Goal: Task Accomplishment & Management: Use online tool/utility

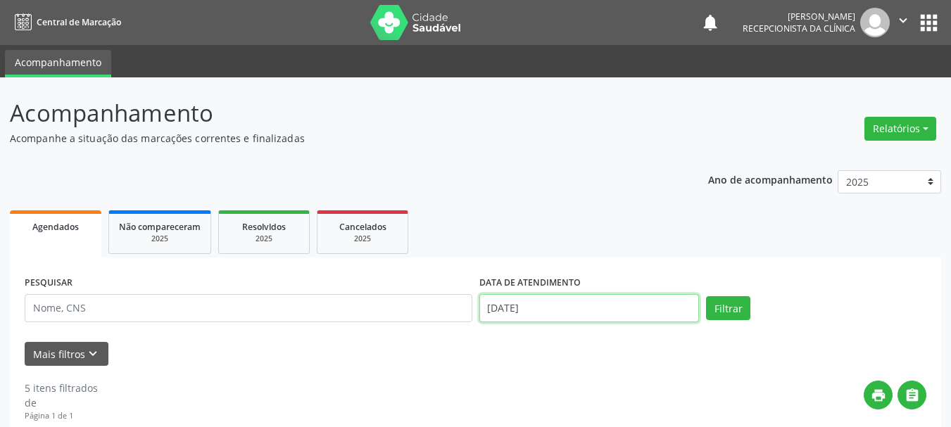
click at [559, 309] on input "[DATE]" at bounding box center [589, 308] width 220 height 28
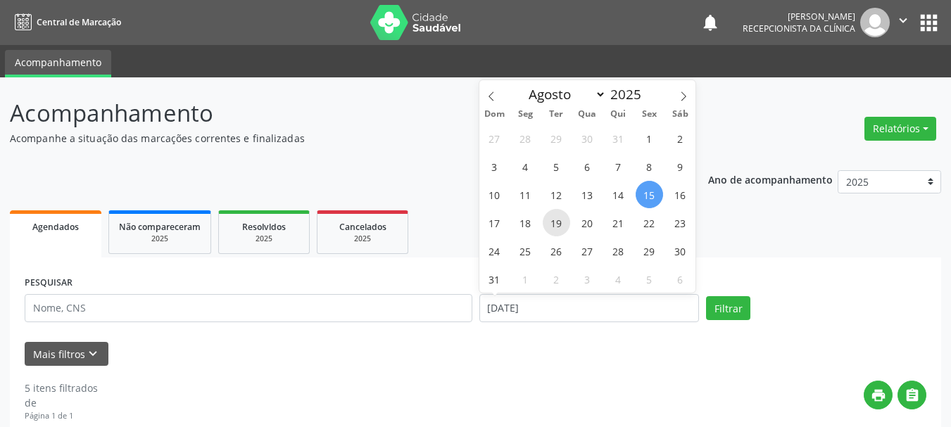
click at [561, 222] on span "19" at bounding box center [555, 222] width 27 height 27
type input "[DATE]"
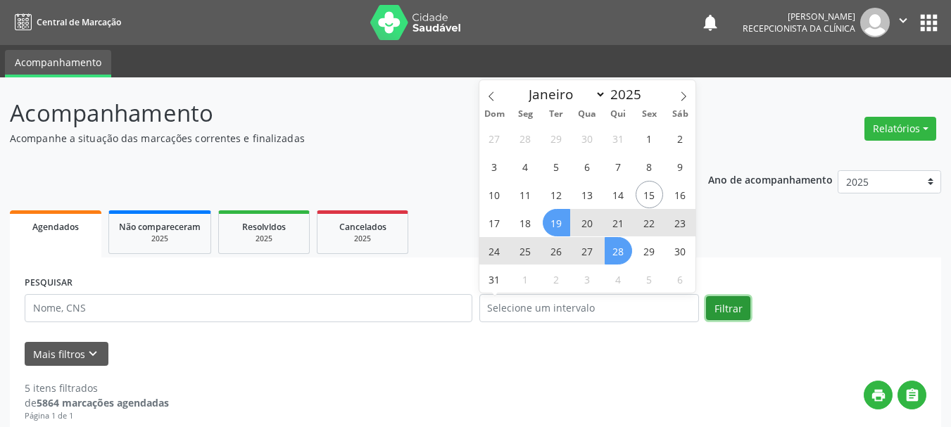
click at [728, 298] on button "Filtrar" at bounding box center [728, 308] width 44 height 24
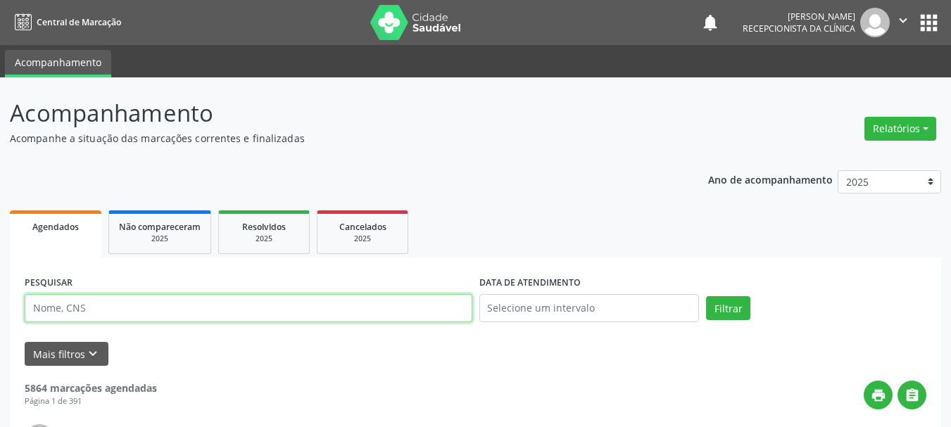
click at [242, 314] on input "text" at bounding box center [248, 308] width 447 height 28
type input "[DEMOGRAPHIC_DATA] D"
click at [706, 296] on button "Filtrar" at bounding box center [728, 308] width 44 height 24
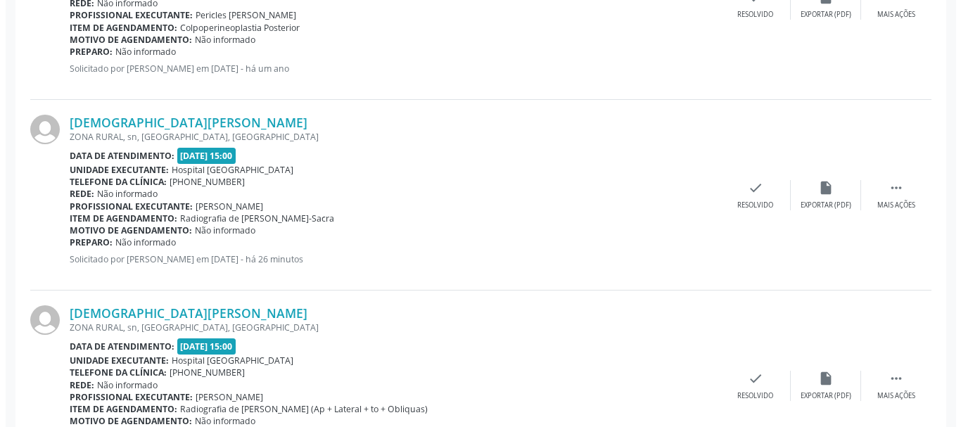
scroll to position [546, 0]
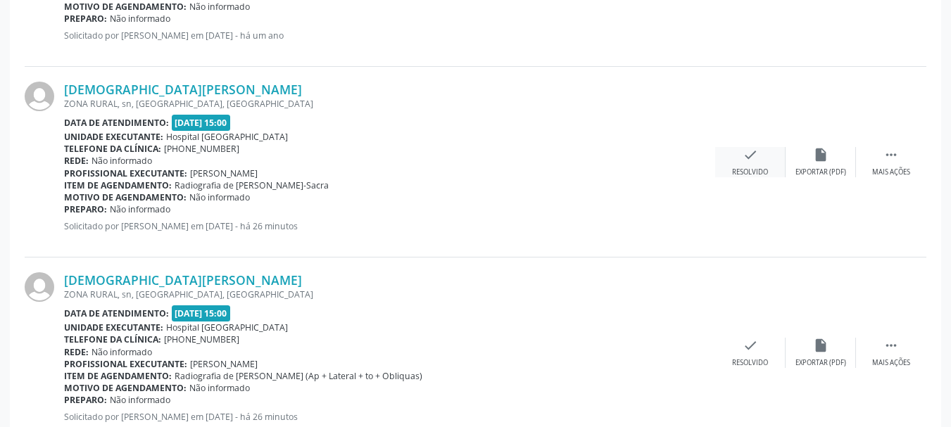
click at [749, 166] on div "check Resolvido" at bounding box center [750, 162] width 70 height 30
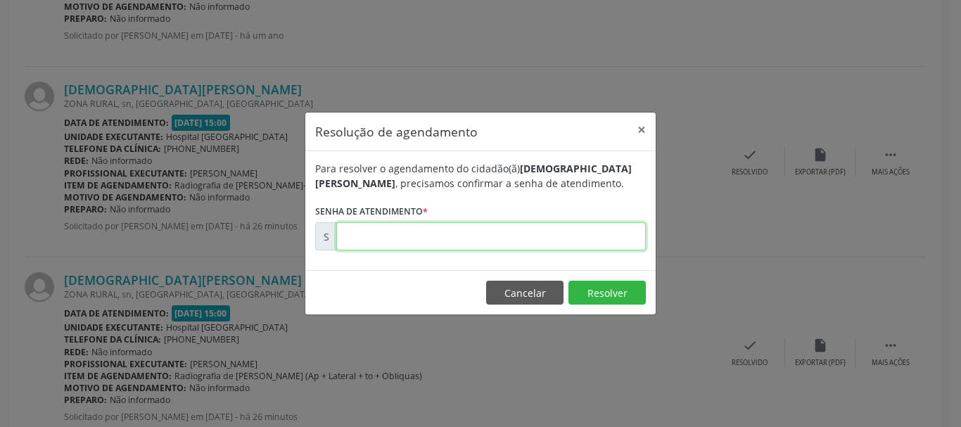
click at [554, 242] on input "text" at bounding box center [491, 236] width 310 height 28
type input "00172222"
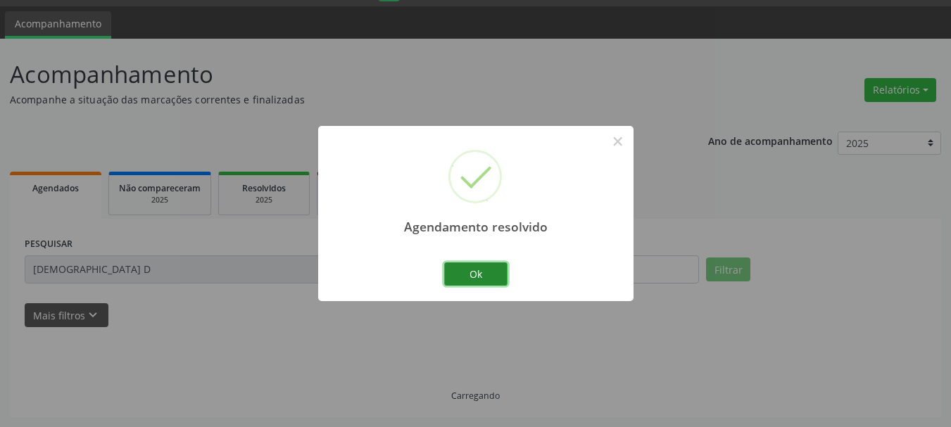
click at [502, 270] on button "Ok" at bounding box center [475, 274] width 63 height 24
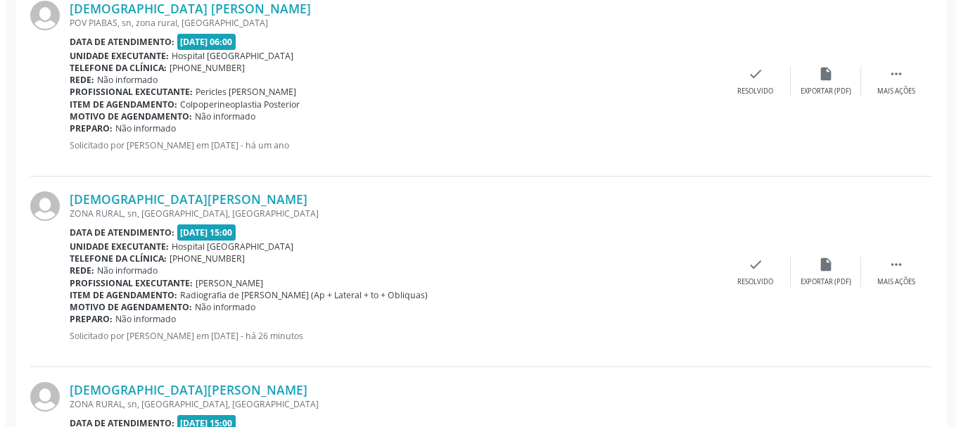
scroll to position [461, 0]
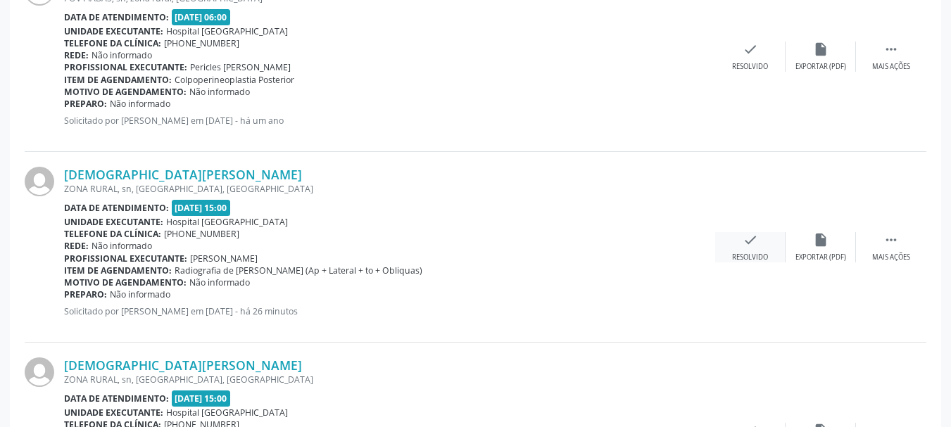
click at [749, 242] on icon "check" at bounding box center [749, 239] width 15 height 15
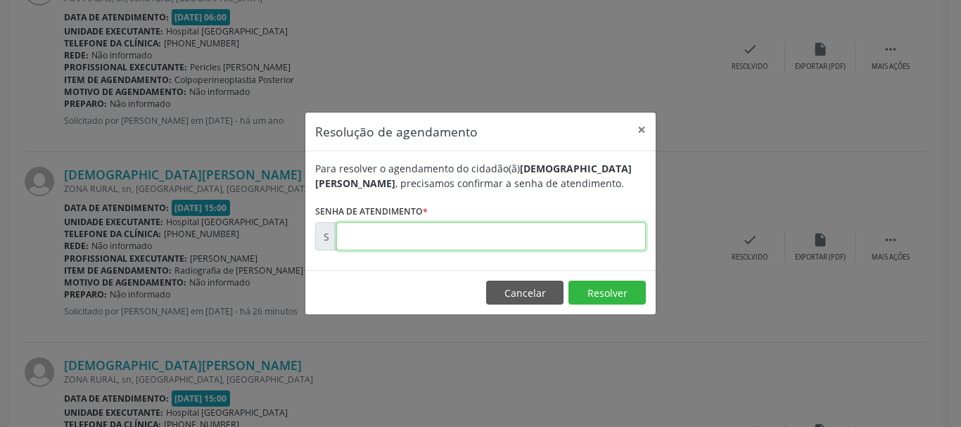
click at [508, 235] on input "text" at bounding box center [491, 236] width 310 height 28
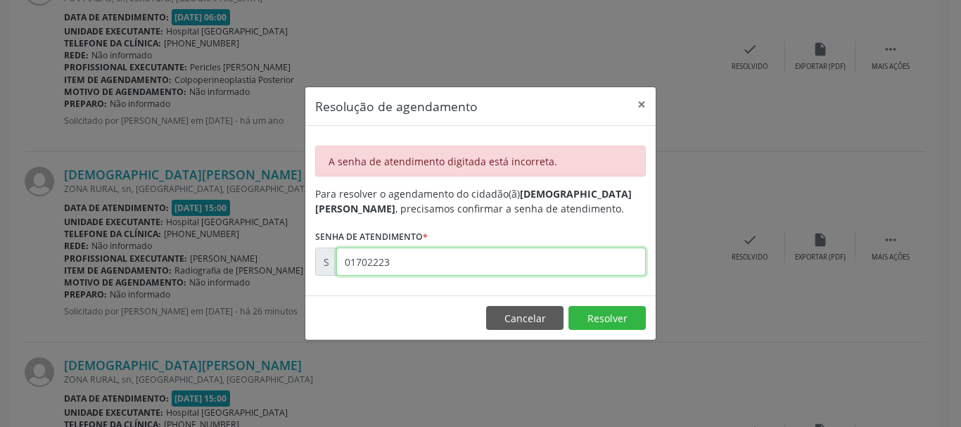
click at [492, 250] on input "01702223" at bounding box center [491, 262] width 310 height 28
click at [504, 267] on input "00170223" at bounding box center [491, 262] width 310 height 28
drag, startPoint x: 454, startPoint y: 255, endPoint x: 0, endPoint y: 343, distance: 462.4
click at [0, 343] on div "Resolução de agendamento × A senha de atendimento digitada está incorreta. Para…" at bounding box center [480, 213] width 961 height 427
type input "00172223"
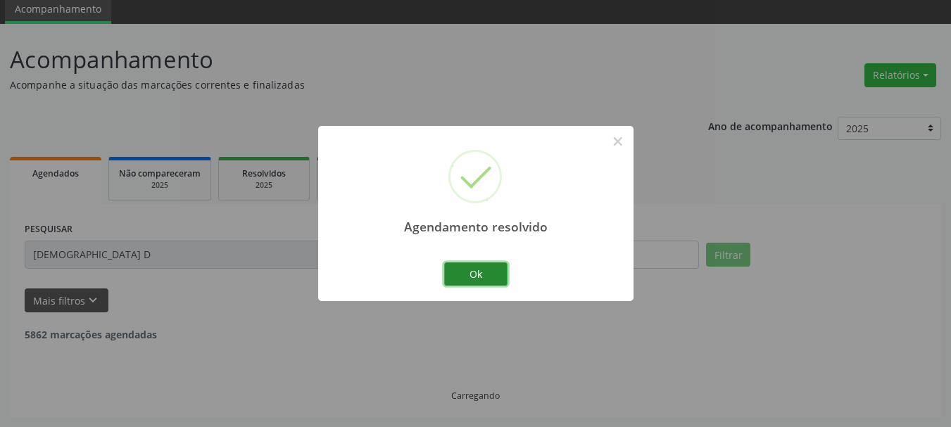
click at [480, 271] on button "Ok" at bounding box center [475, 274] width 63 height 24
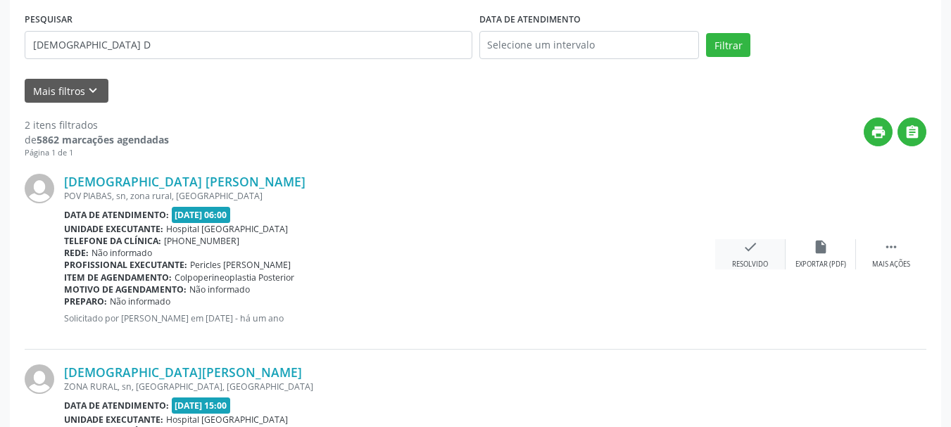
scroll to position [265, 0]
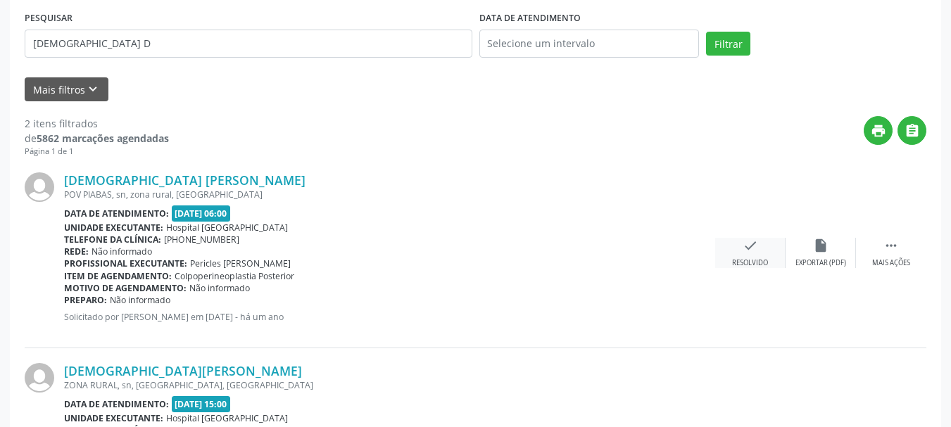
click at [739, 251] on div "check Resolvido" at bounding box center [750, 253] width 70 height 30
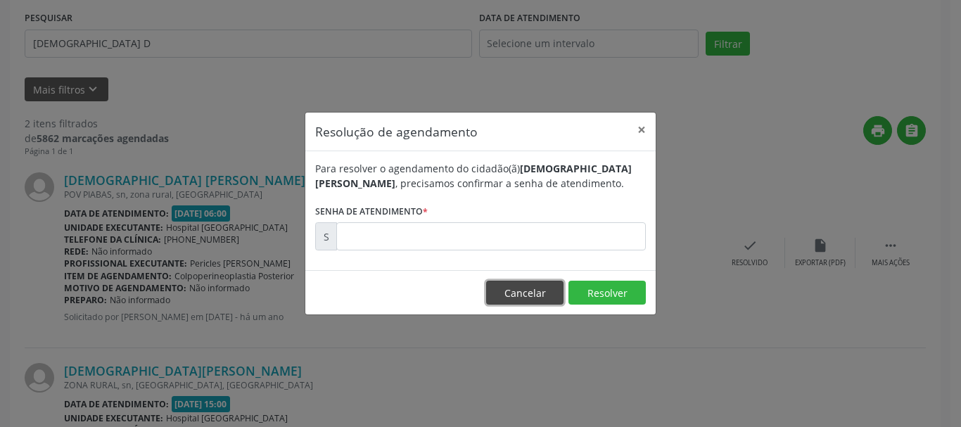
click at [540, 296] on button "Cancelar" at bounding box center [524, 293] width 77 height 24
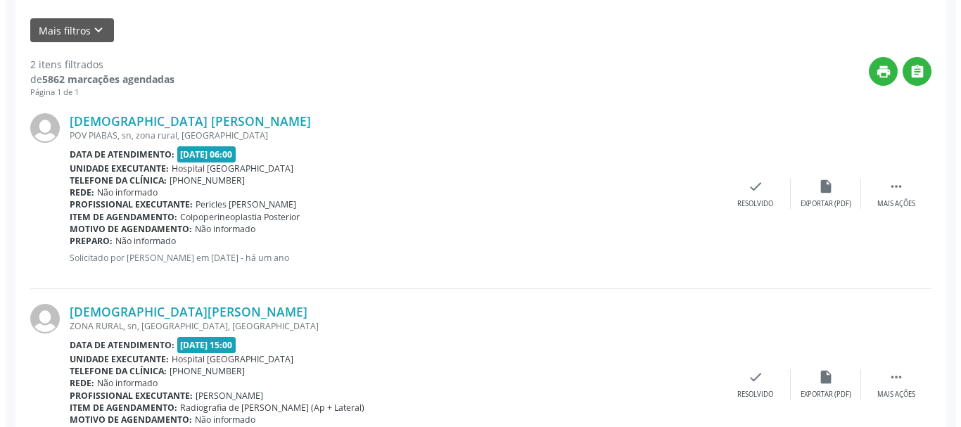
scroll to position [400, 0]
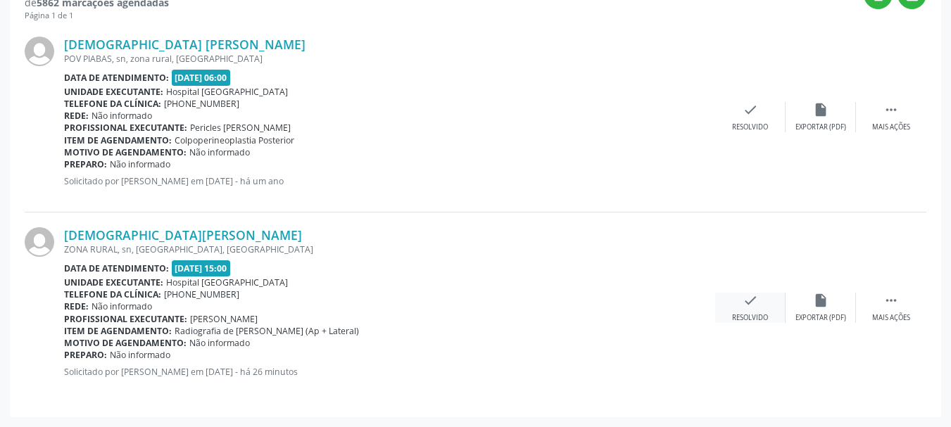
click at [752, 313] on div "Resolvido" at bounding box center [750, 318] width 36 height 10
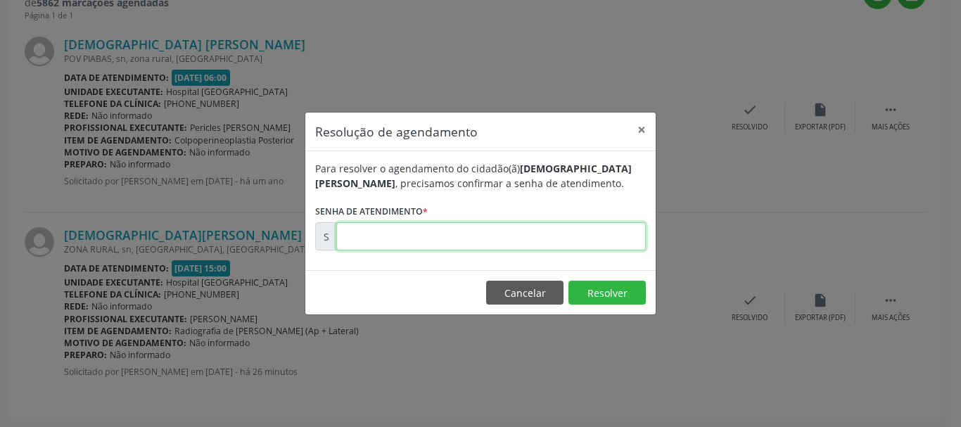
drag, startPoint x: 568, startPoint y: 243, endPoint x: 579, endPoint y: 236, distance: 13.1
click at [568, 243] on input "text" at bounding box center [491, 236] width 310 height 28
type input "00172224"
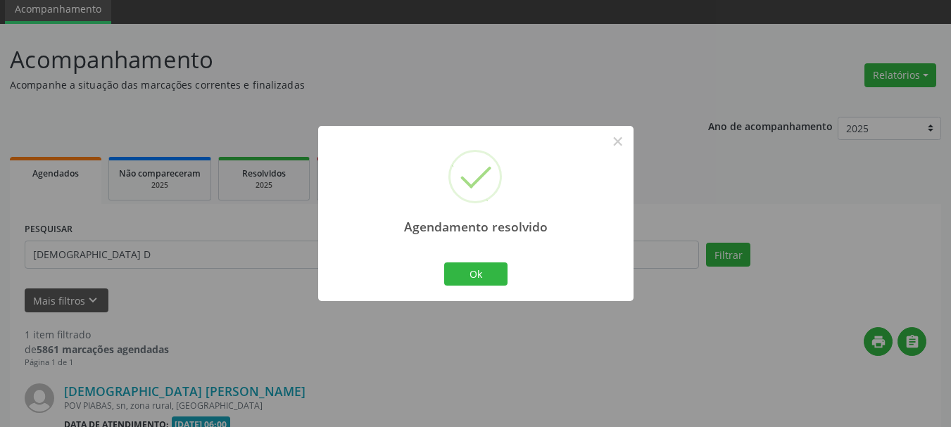
scroll to position [210, 0]
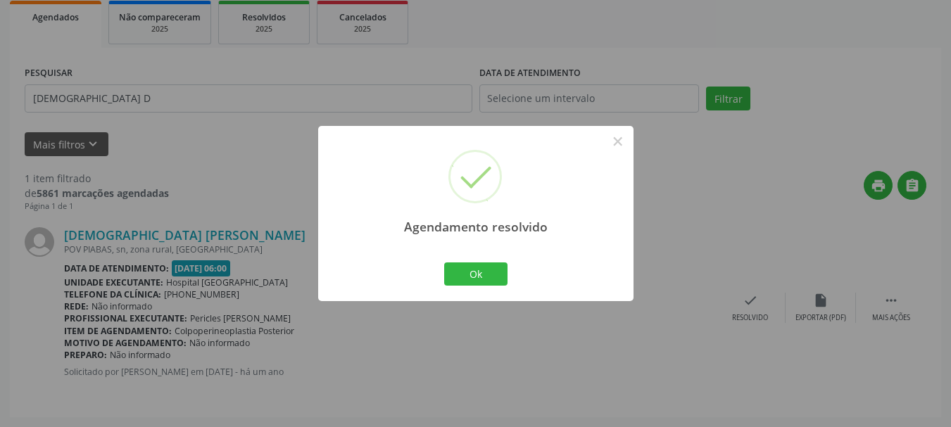
click at [951, 4] on html "Central de Marcação notifications [PERSON_NAME] Recepcionista da clínica  Conf…" at bounding box center [475, 3] width 951 height 427
